Goal: Task Accomplishment & Management: Manage account settings

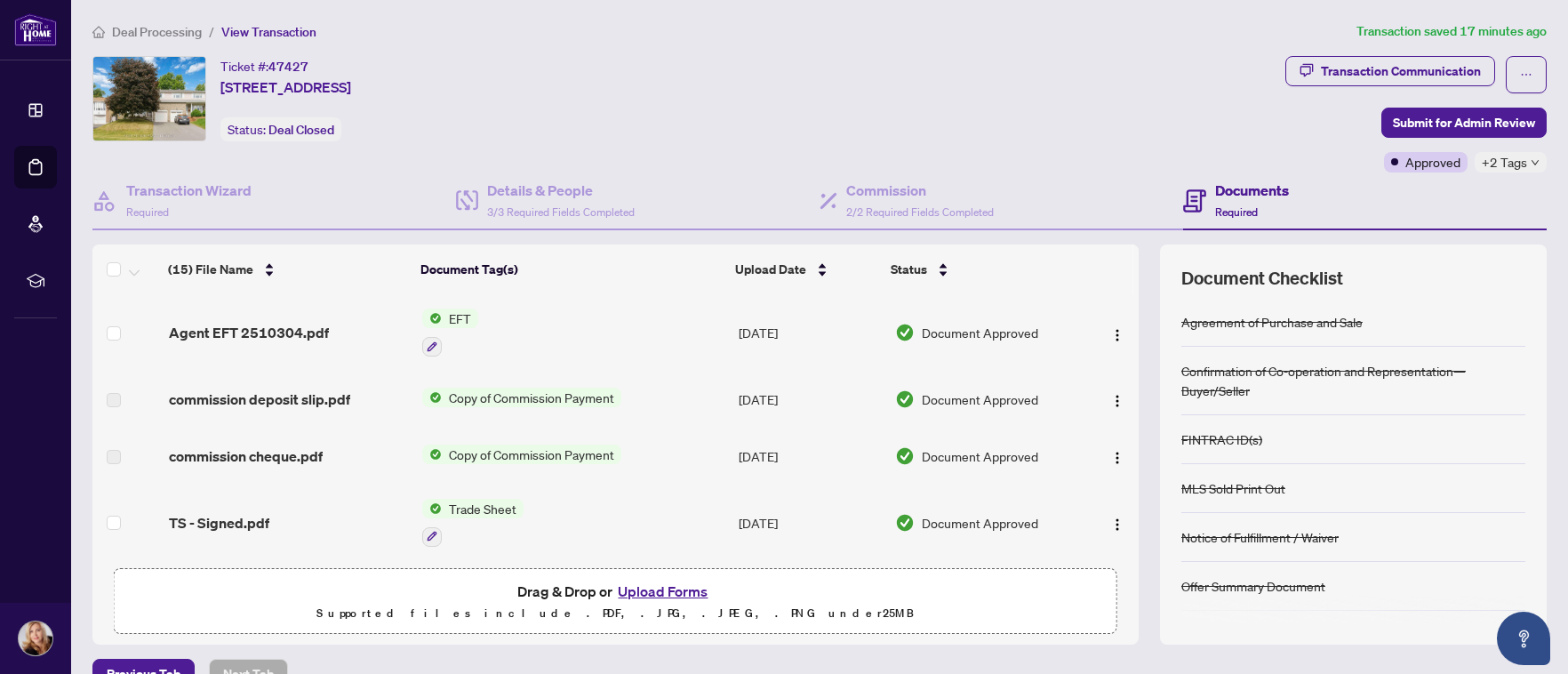
click at [453, 315] on span "EFT" at bounding box center [460, 319] width 37 height 20
click at [446, 313] on span "EFT" at bounding box center [460, 319] width 37 height 20
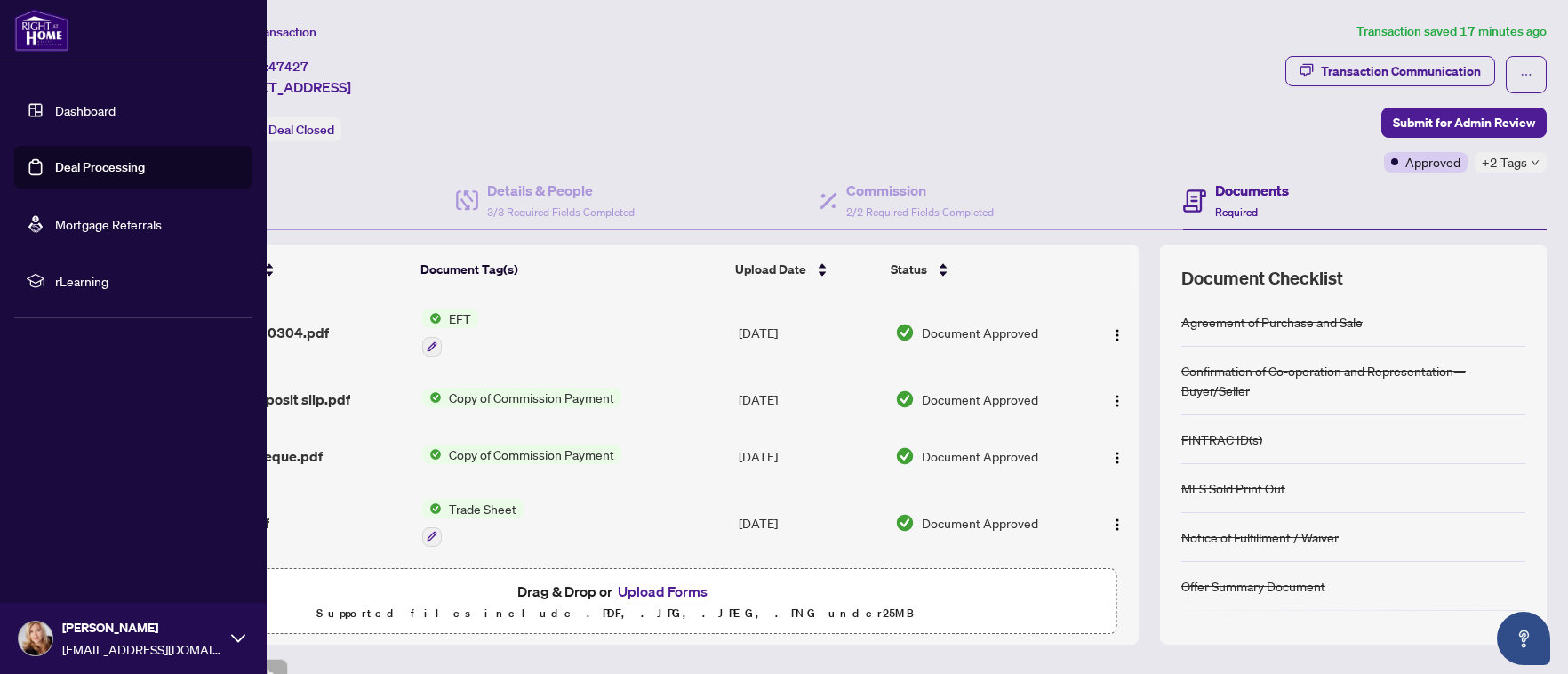
click at [85, 167] on link "Deal Processing" at bounding box center [100, 167] width 90 height 16
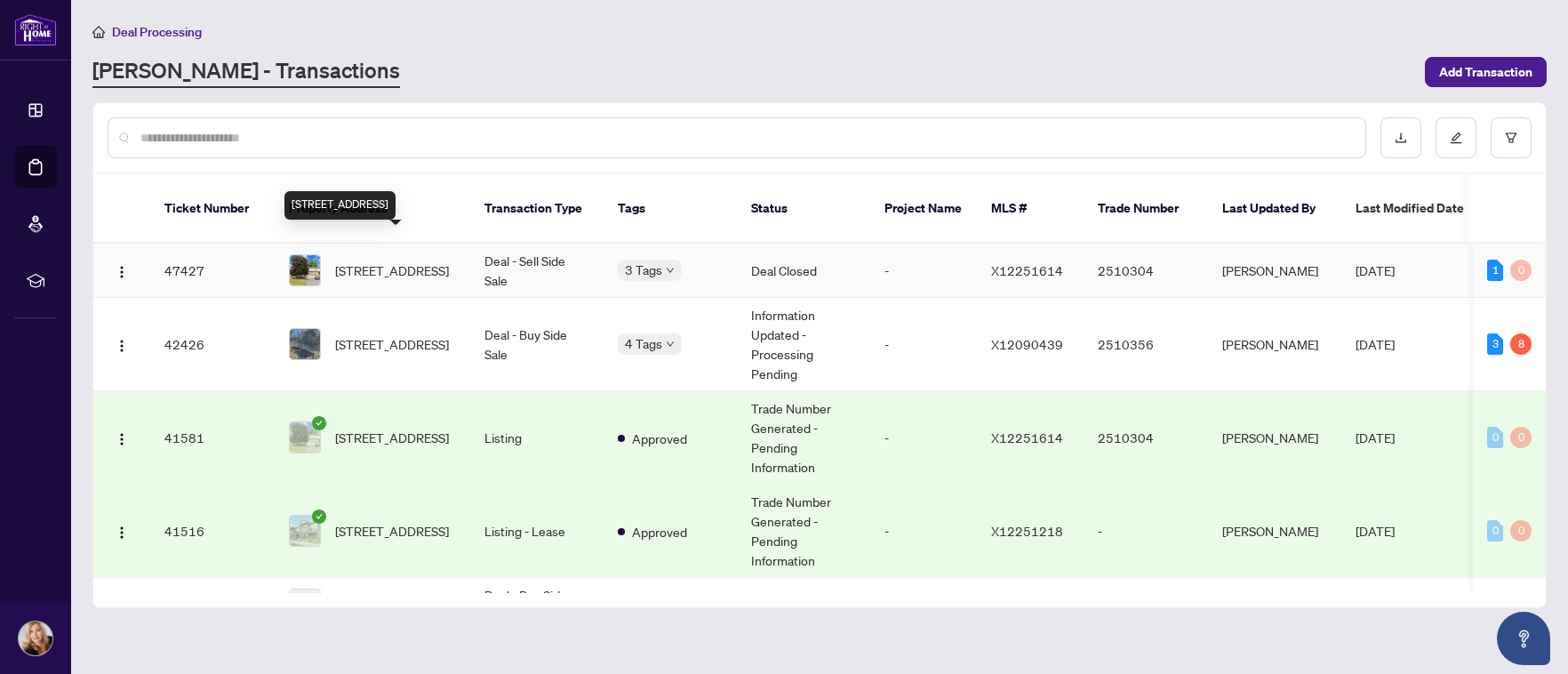
click at [398, 261] on span "[STREET_ADDRESS]" at bounding box center [392, 271] width 113 height 20
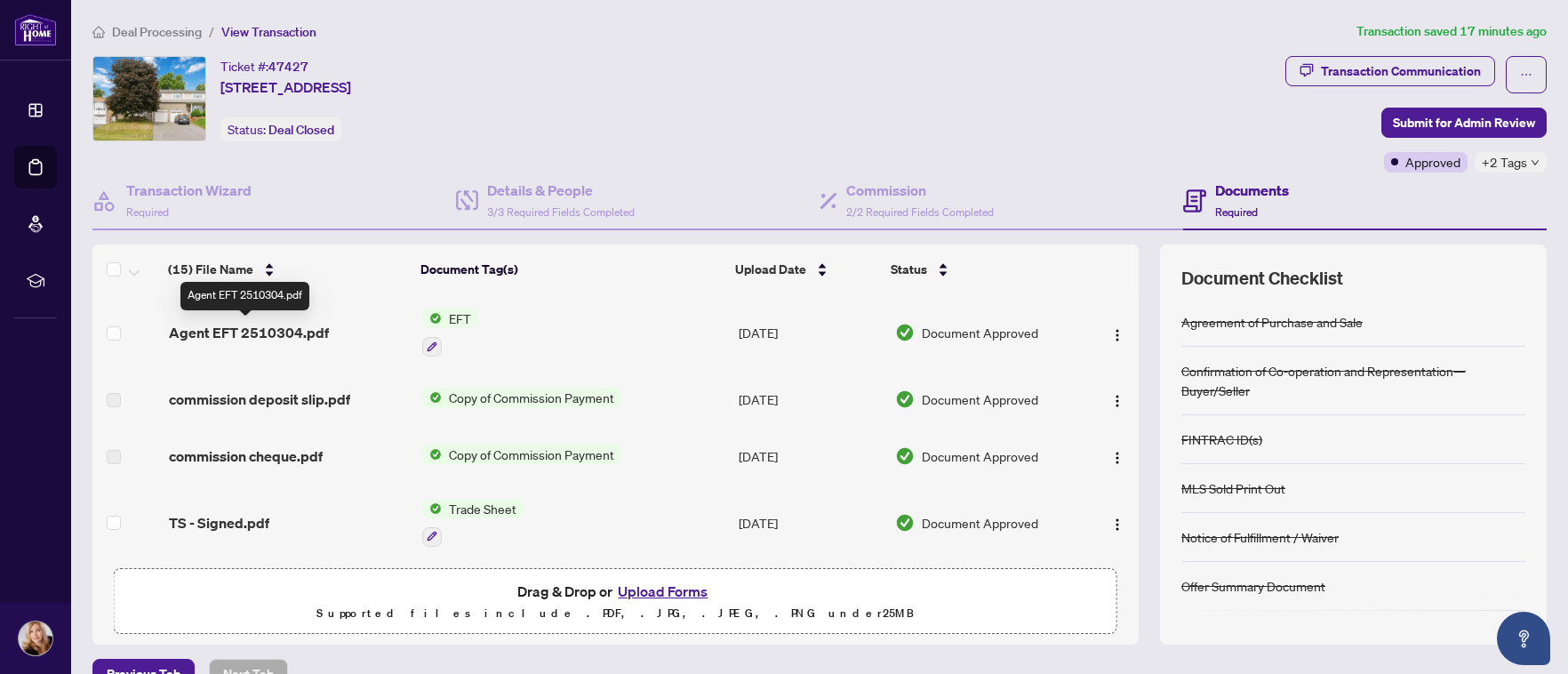
click at [225, 330] on span "Agent EFT 2510304.pdf" at bounding box center [249, 332] width 160 height 21
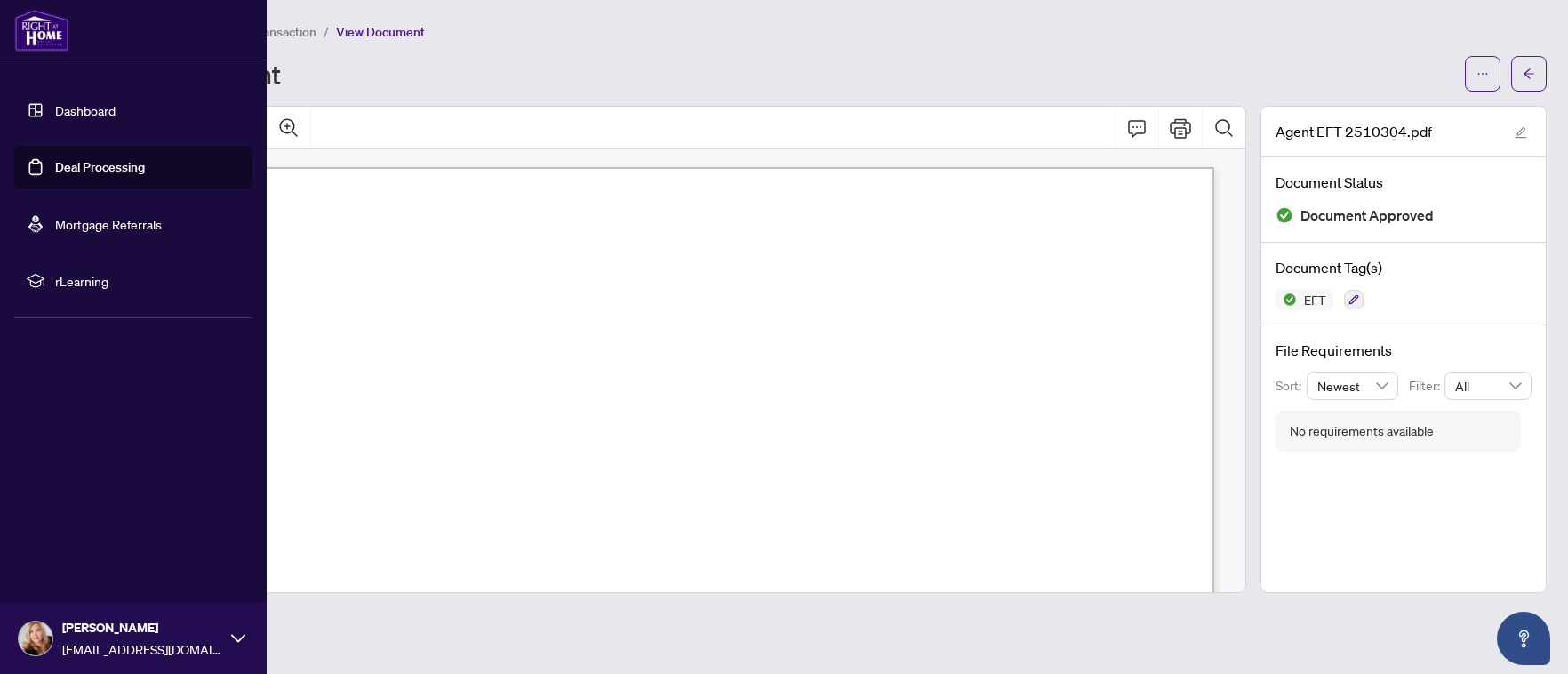
click at [96, 103] on link "Dashboard" at bounding box center [85, 111] width 61 height 16
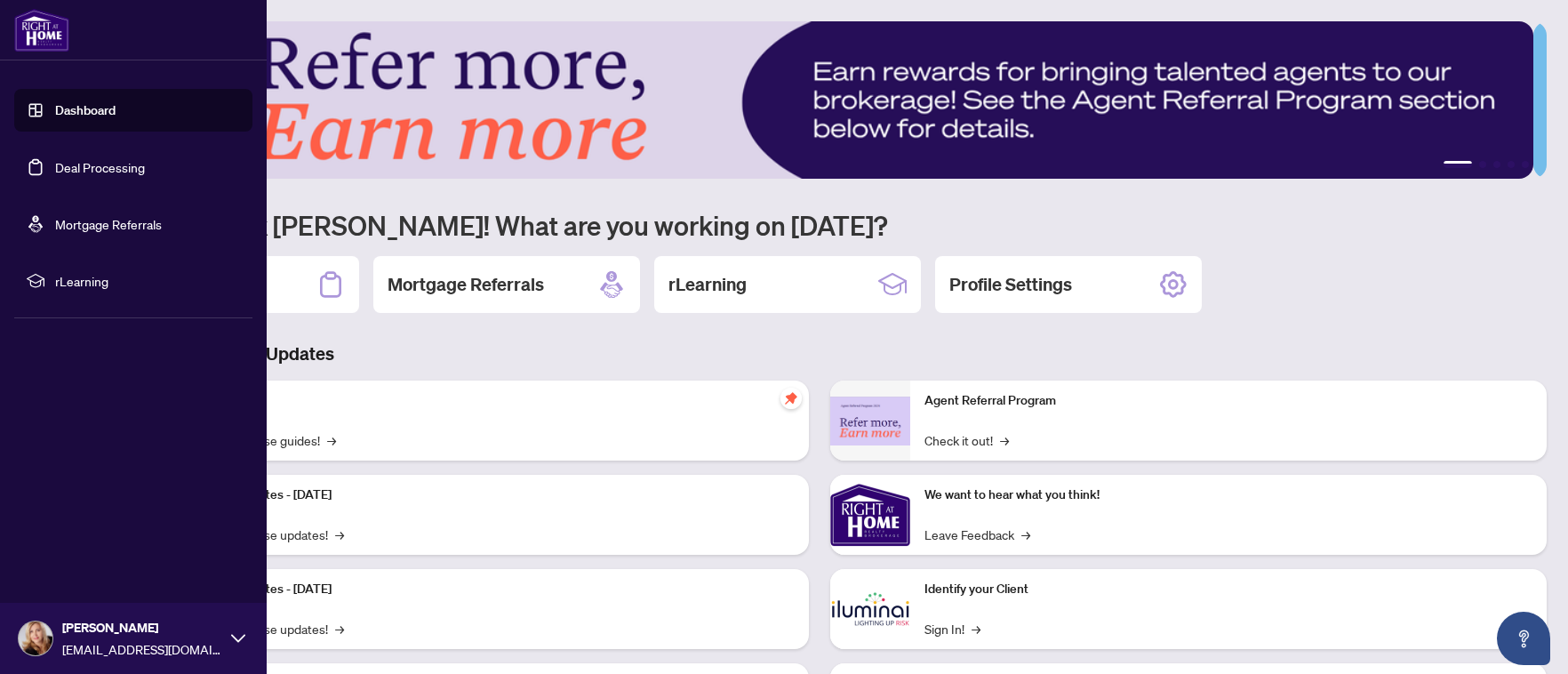
click at [101, 159] on link "Deal Processing" at bounding box center [100, 167] width 90 height 16
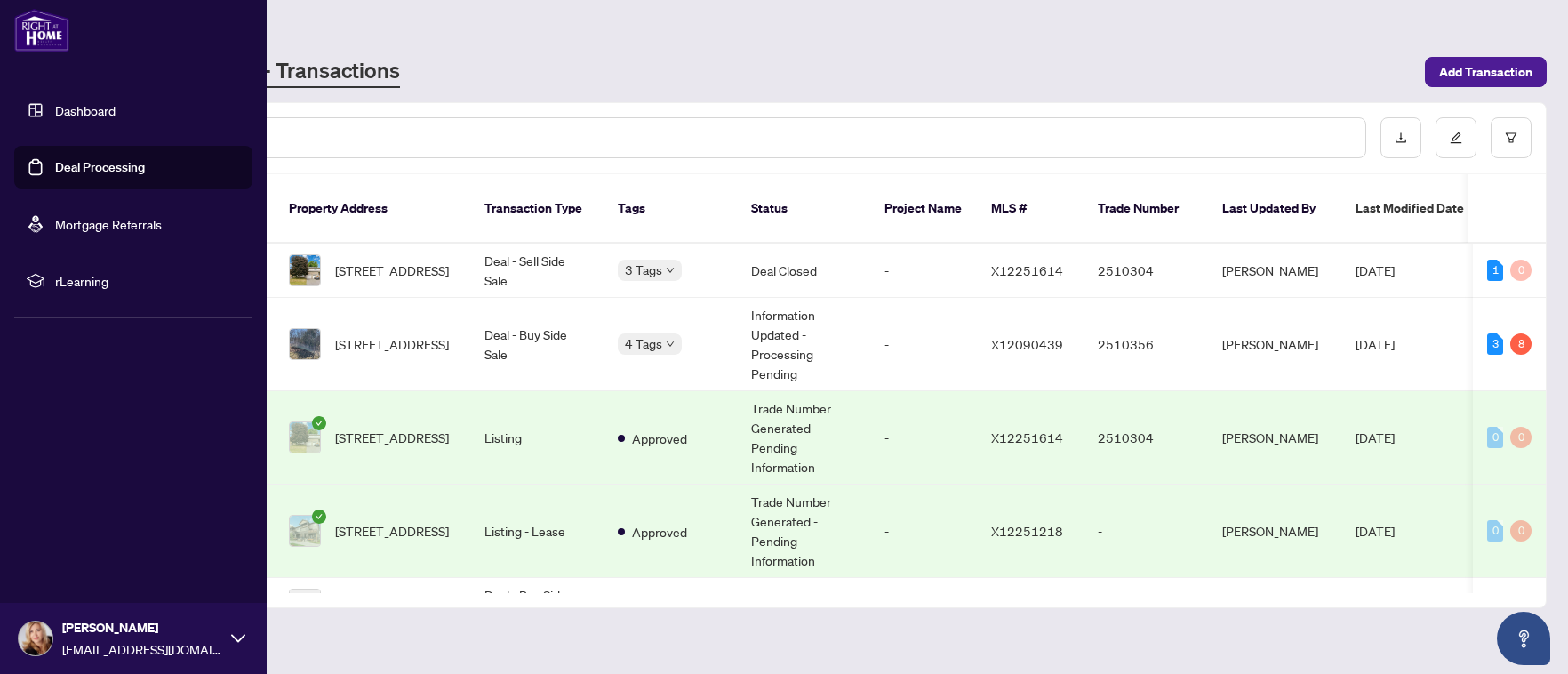
click at [68, 112] on link "Dashboard" at bounding box center [85, 111] width 61 height 16
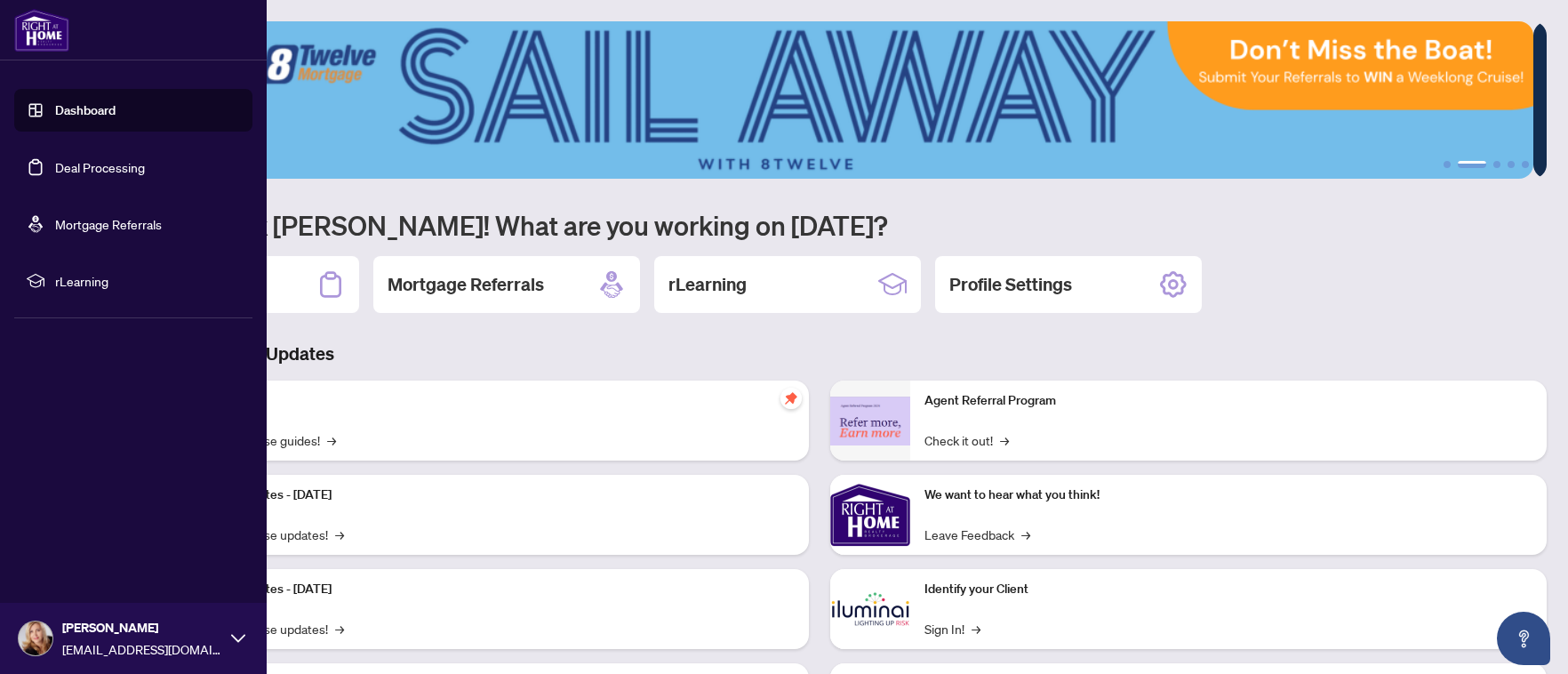
click at [88, 161] on link "Deal Processing" at bounding box center [100, 167] width 90 height 16
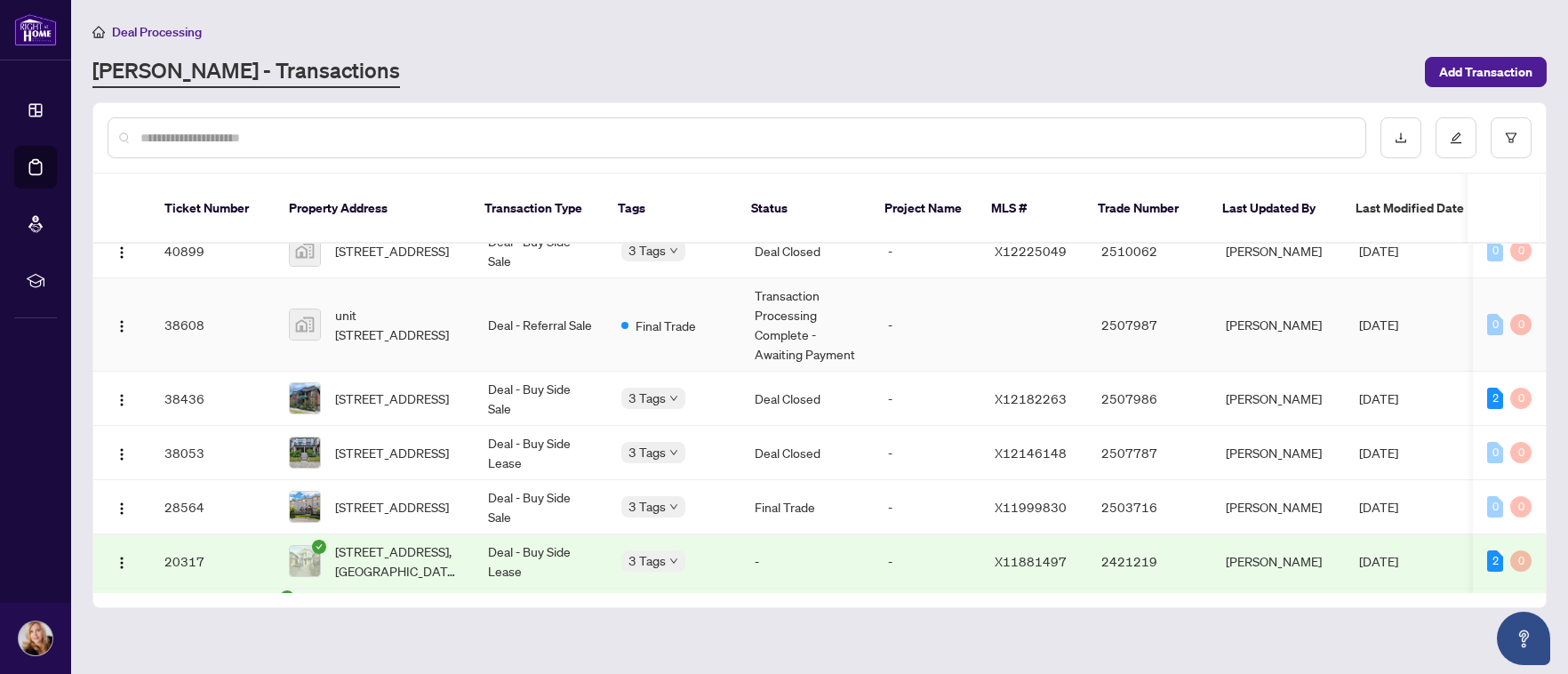
scroll to position [355, 0]
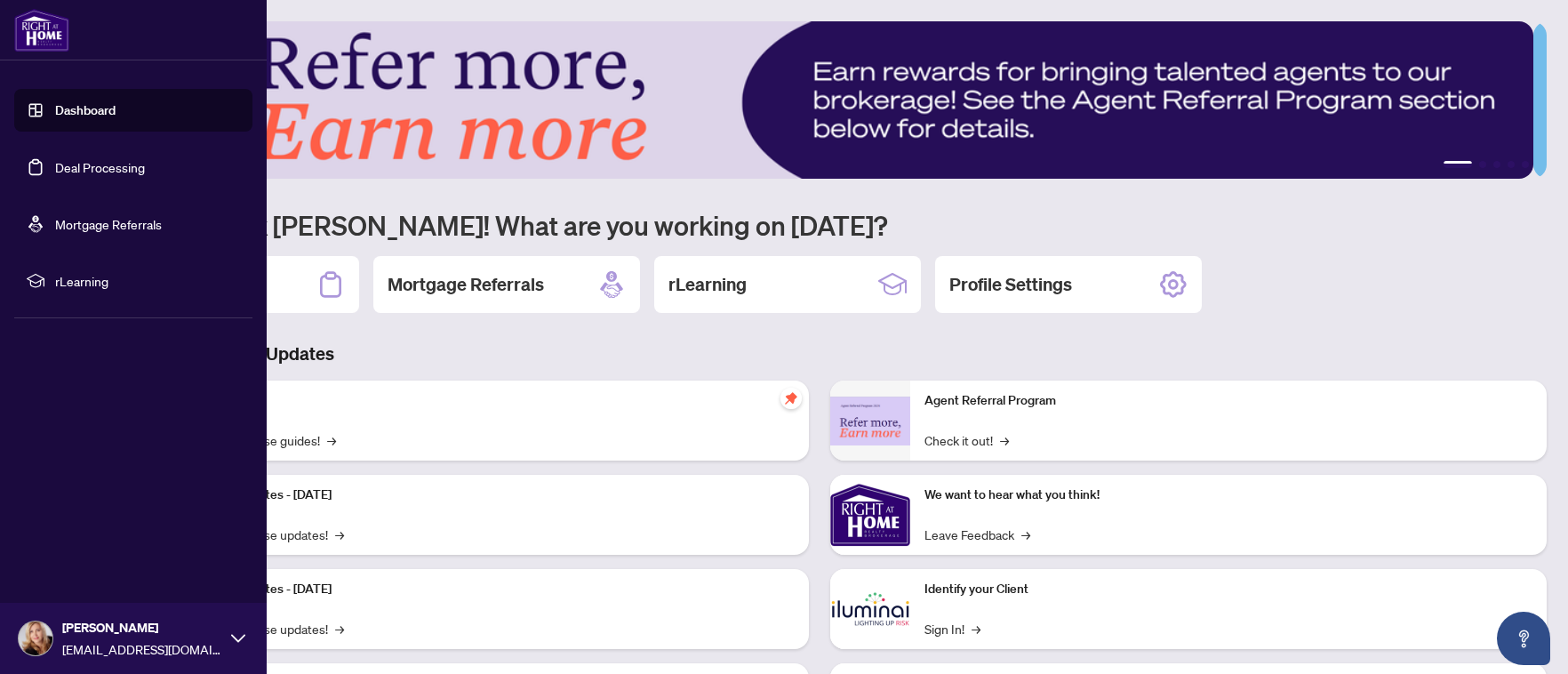
click at [99, 170] on link "Deal Processing" at bounding box center [100, 167] width 90 height 16
